Goal: Find specific page/section: Find specific page/section

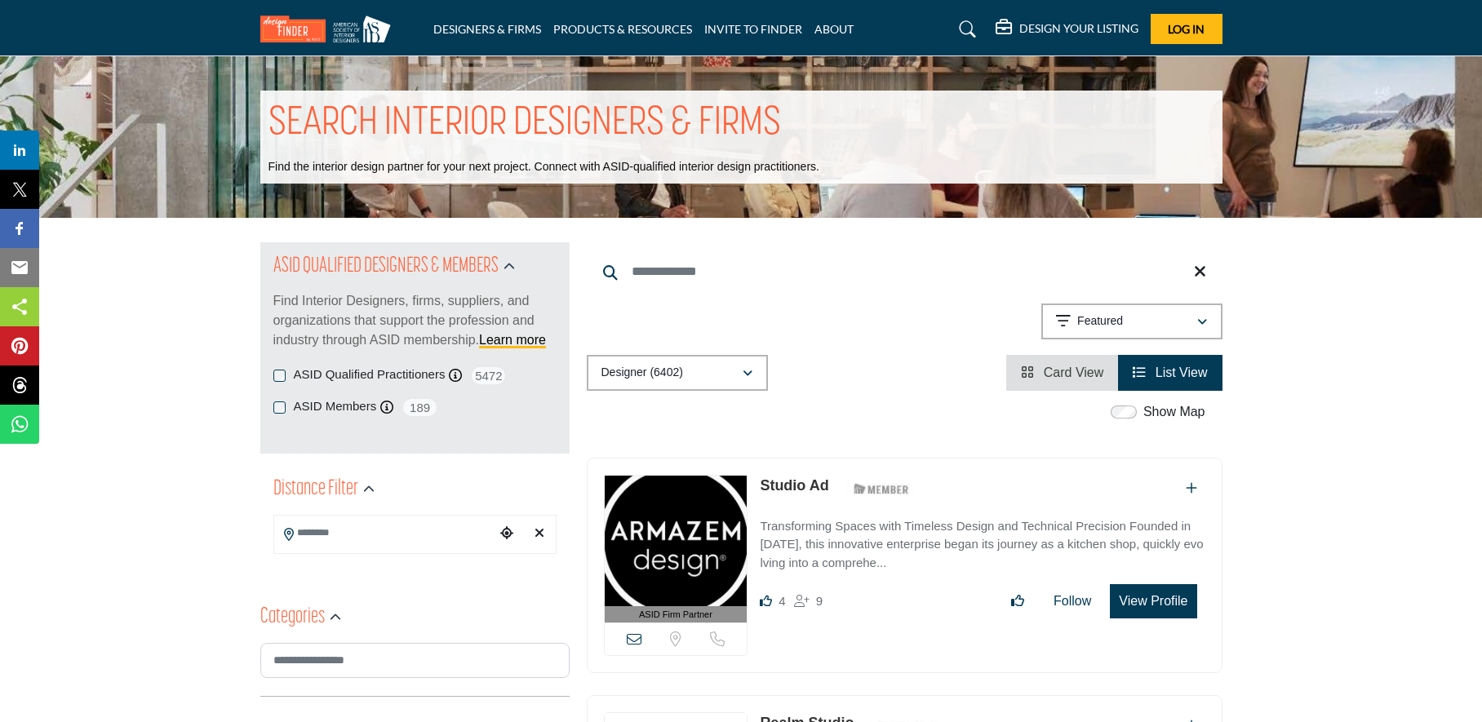
click at [791, 483] on link "Studio Ad" at bounding box center [794, 485] width 69 height 16
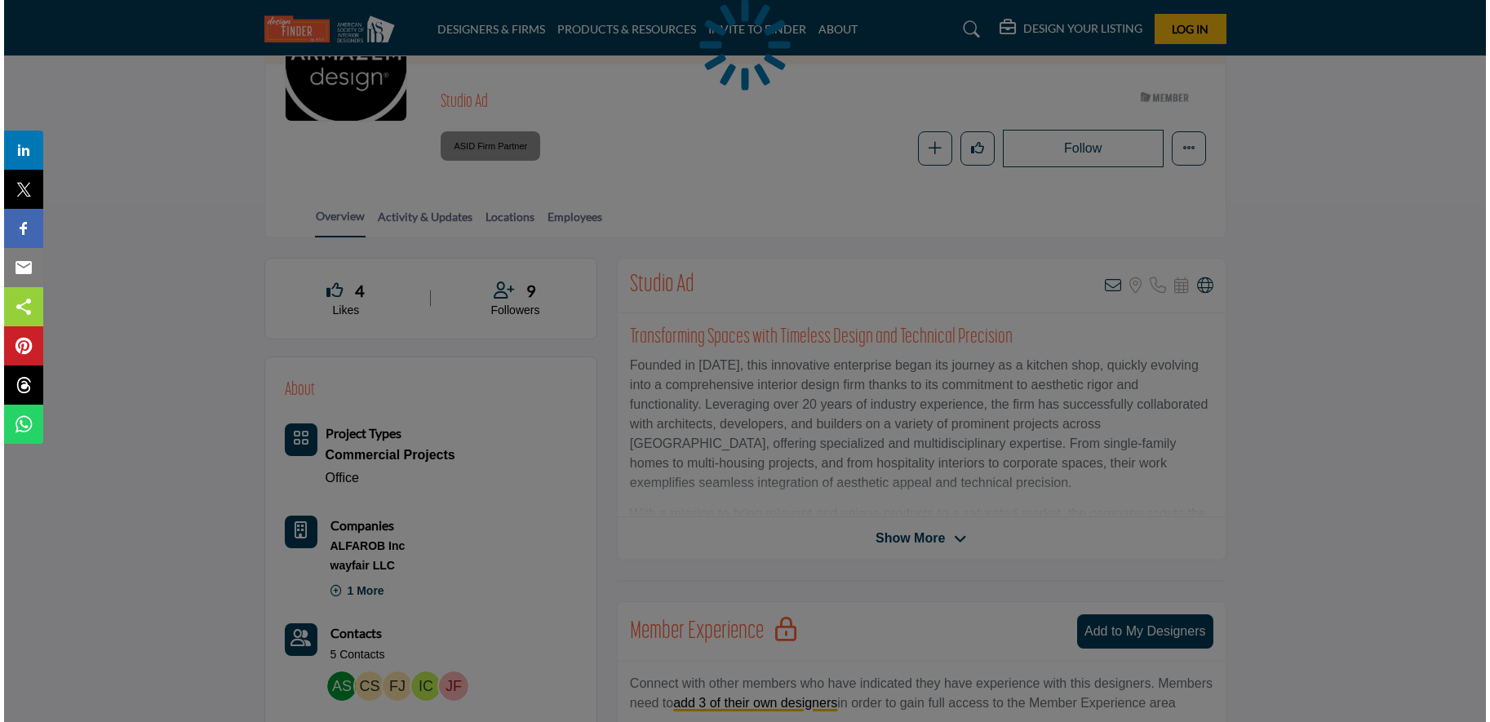
scroll to position [359, 0]
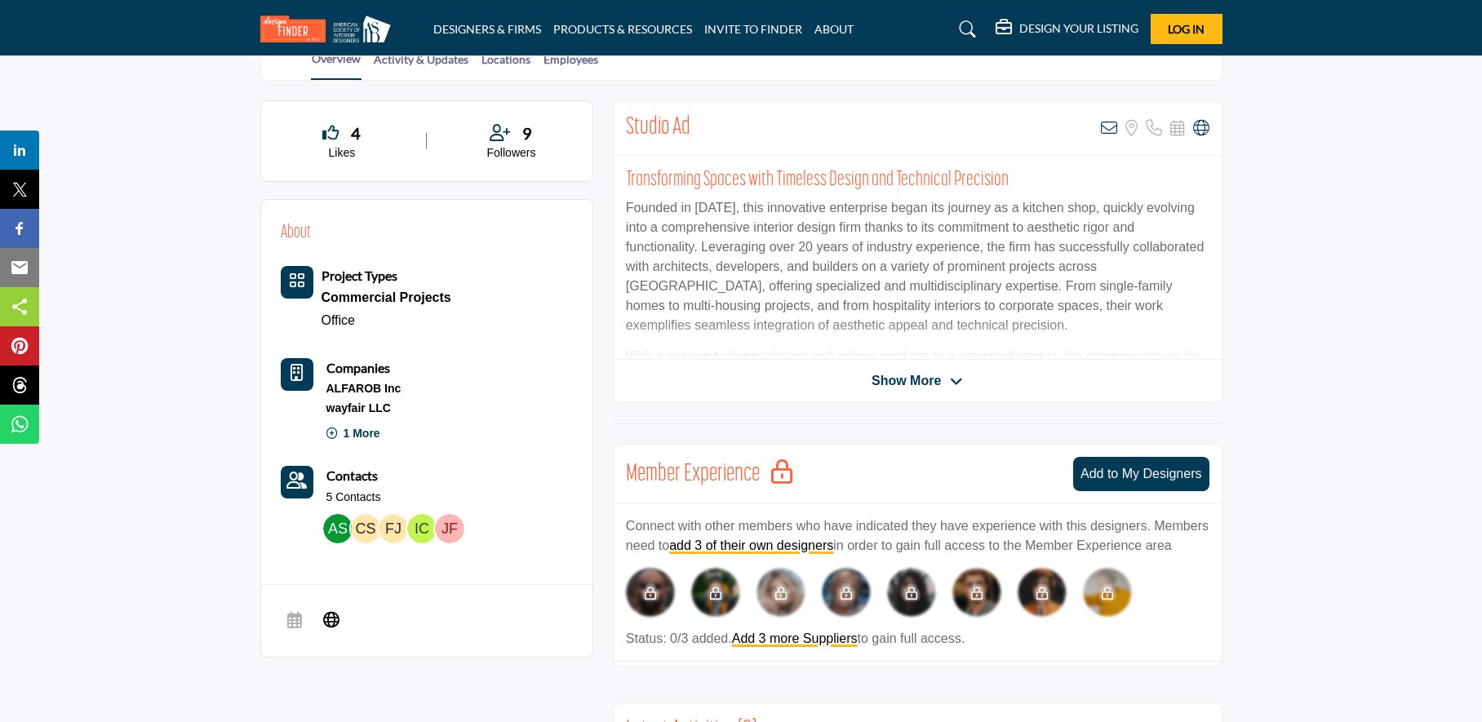
click at [335, 523] on img at bounding box center [337, 528] width 29 height 29
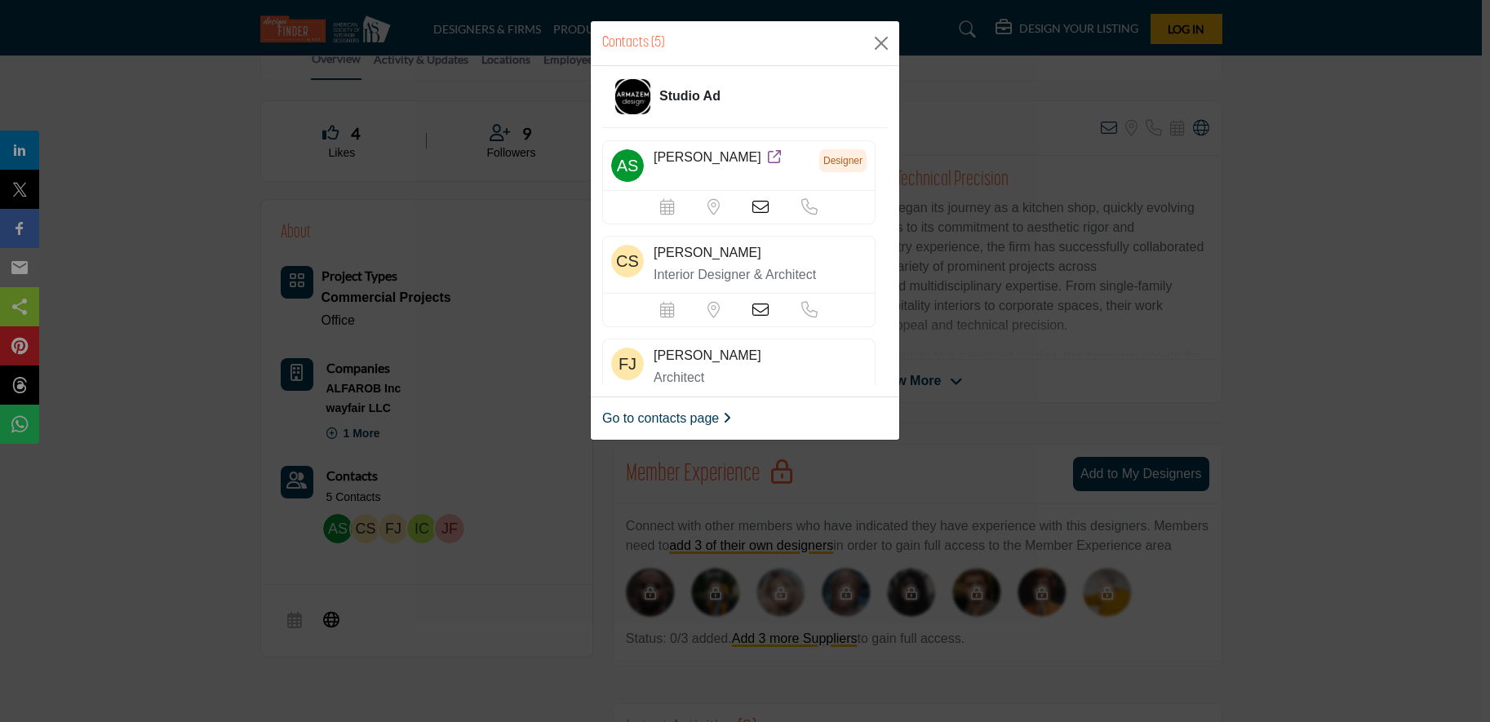
click at [755, 207] on icon at bounding box center [761, 207] width 16 height 16
